Goal: Transaction & Acquisition: Obtain resource

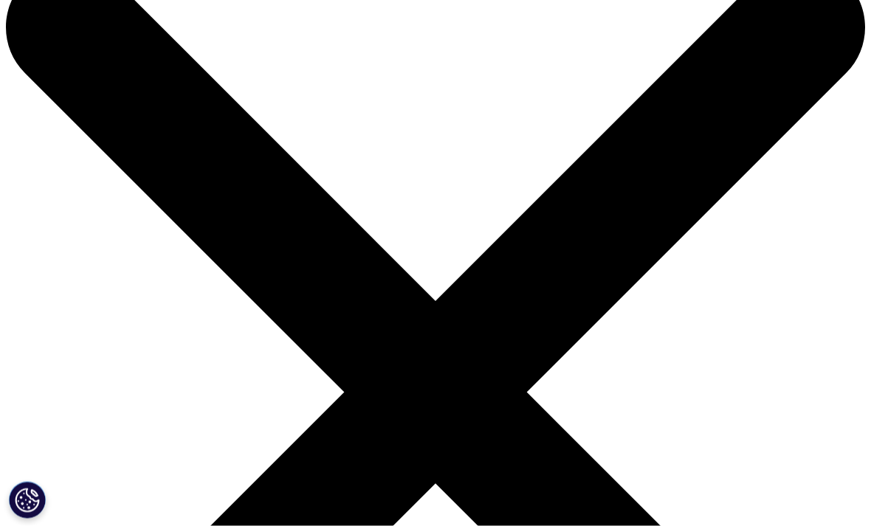
scroll to position [34, 0]
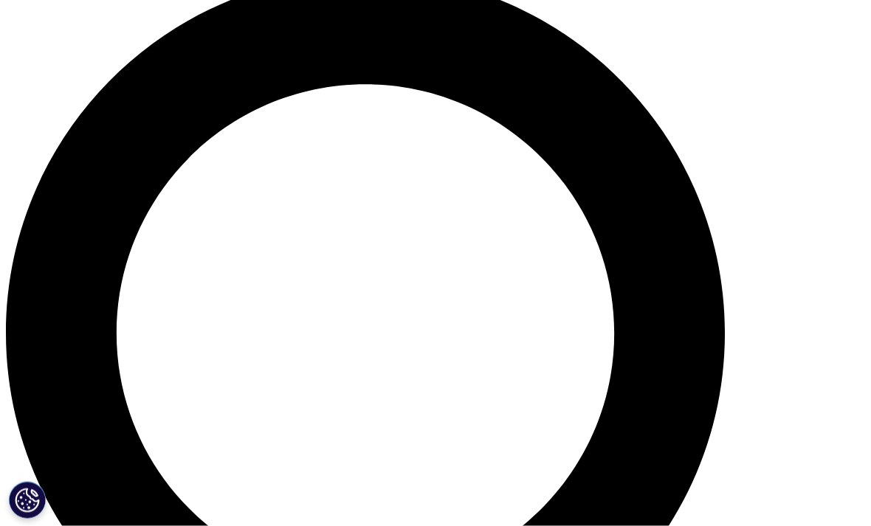
scroll to position [910, 0]
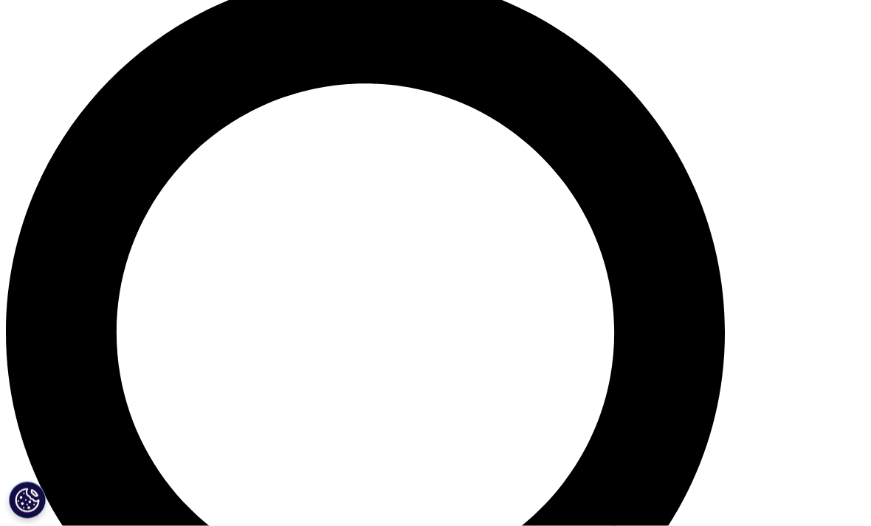
type input "[PERSON_NAME]"
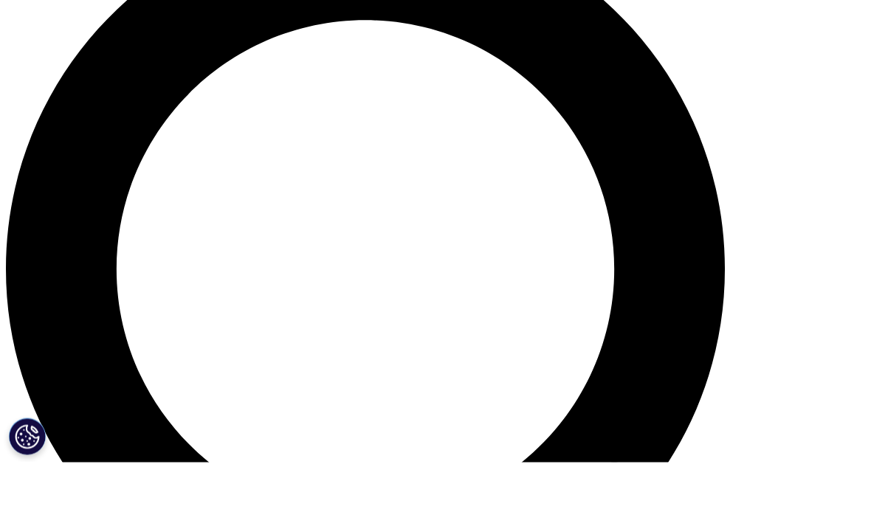
type input "Marcon"
type input "[PERSON_NAME][EMAIL_ADDRESS][PERSON_NAME][DOMAIN_NAME]"
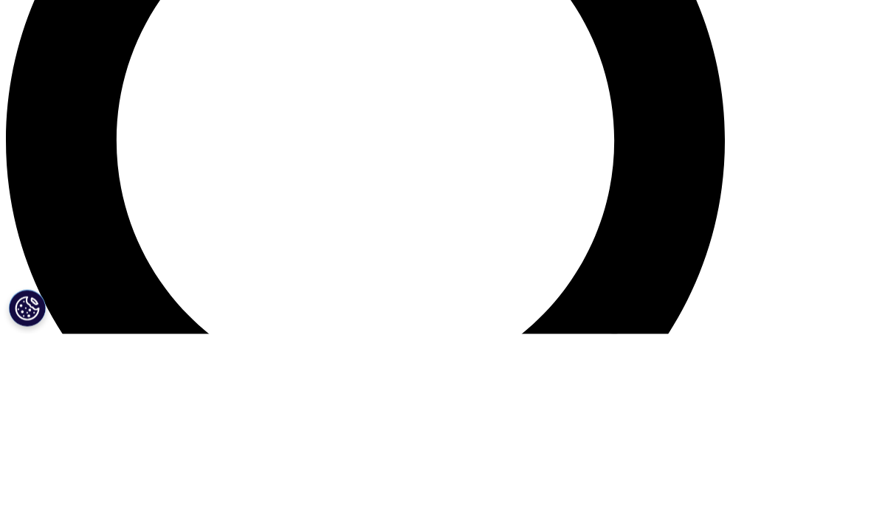
type input "Analyst"
type input "[PERSON_NAME]"
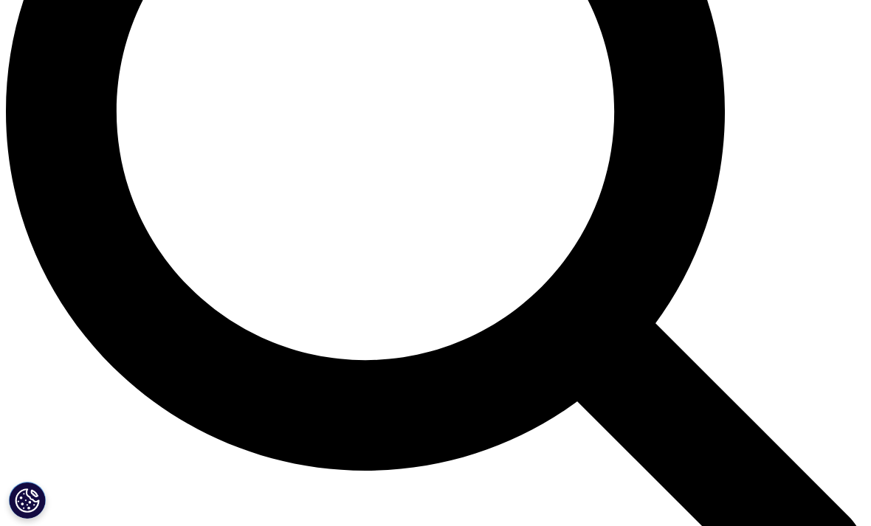
scroll to position [1133, 0]
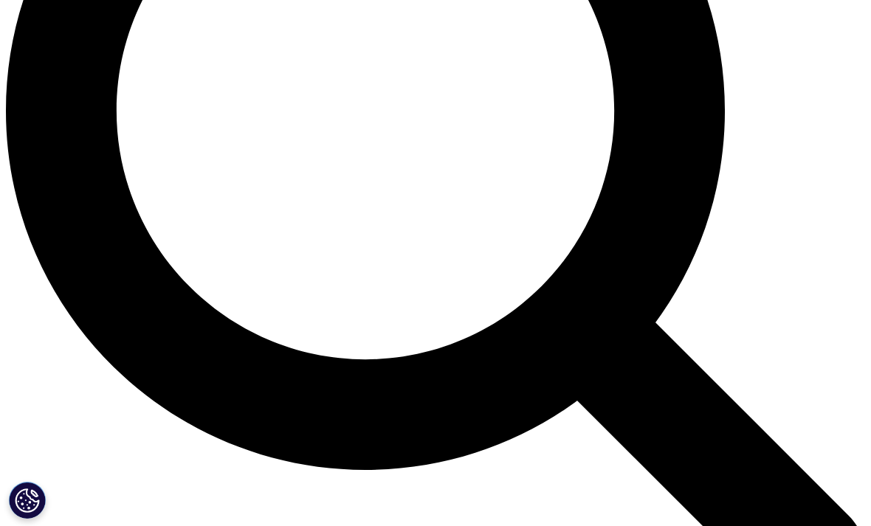
select select "[GEOGRAPHIC_DATA]"
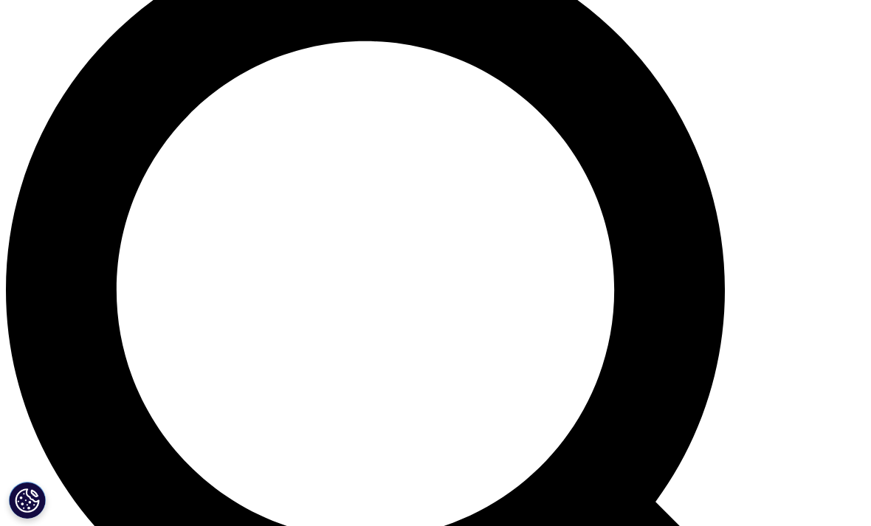
scroll to position [7, 7]
click at [153, 77] on link "Click here to download" at bounding box center [202, 67] width 176 height 19
